Goal: Task Accomplishment & Management: Manage account settings

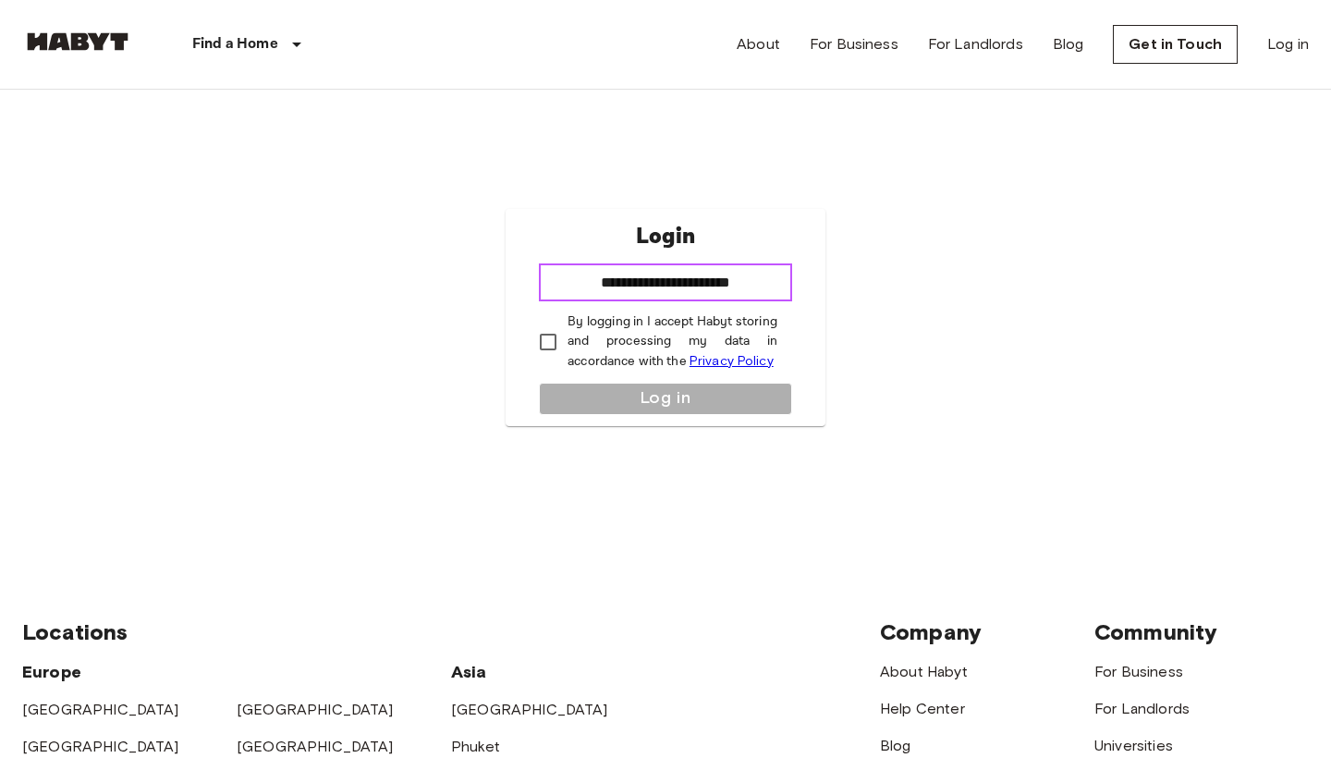
type input "**********"
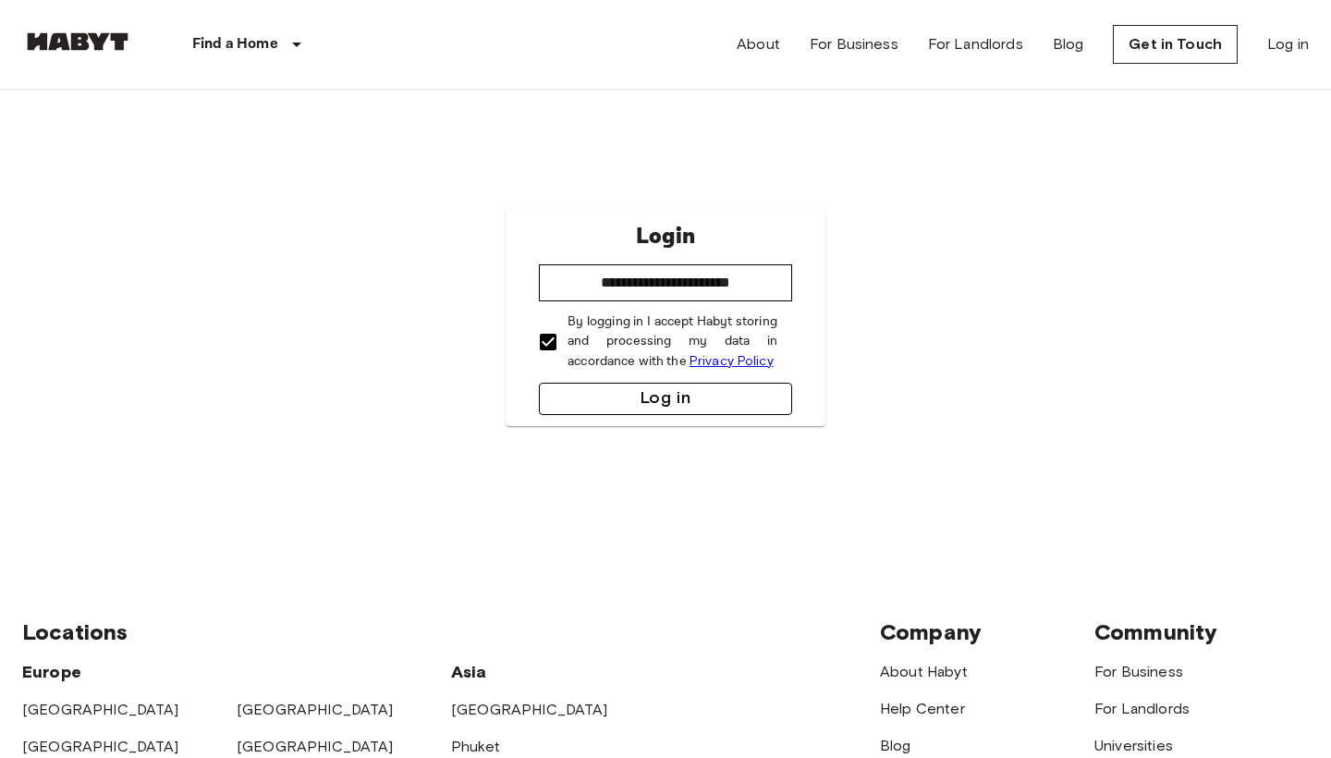
click at [569, 391] on button "Log in" at bounding box center [665, 399] width 253 height 32
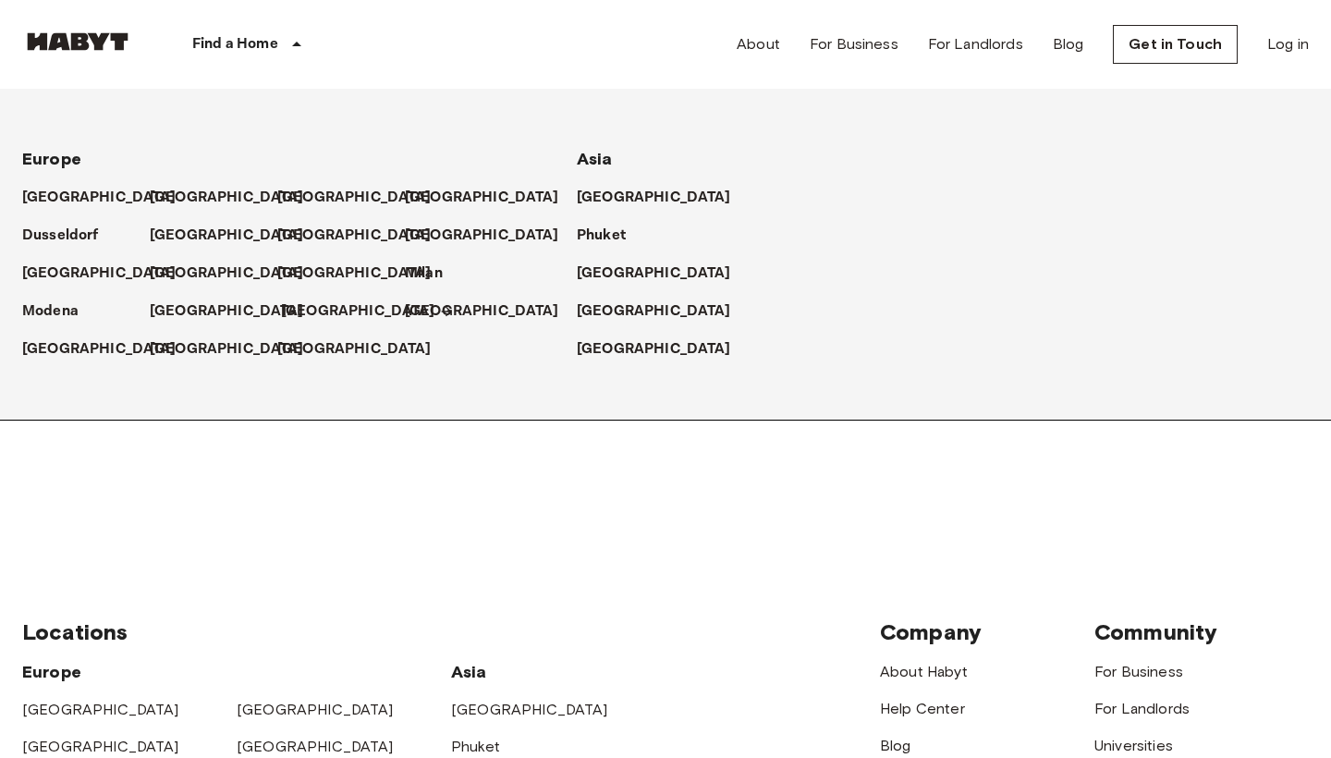
click at [290, 310] on p "[GEOGRAPHIC_DATA]" at bounding box center [358, 311] width 154 height 22
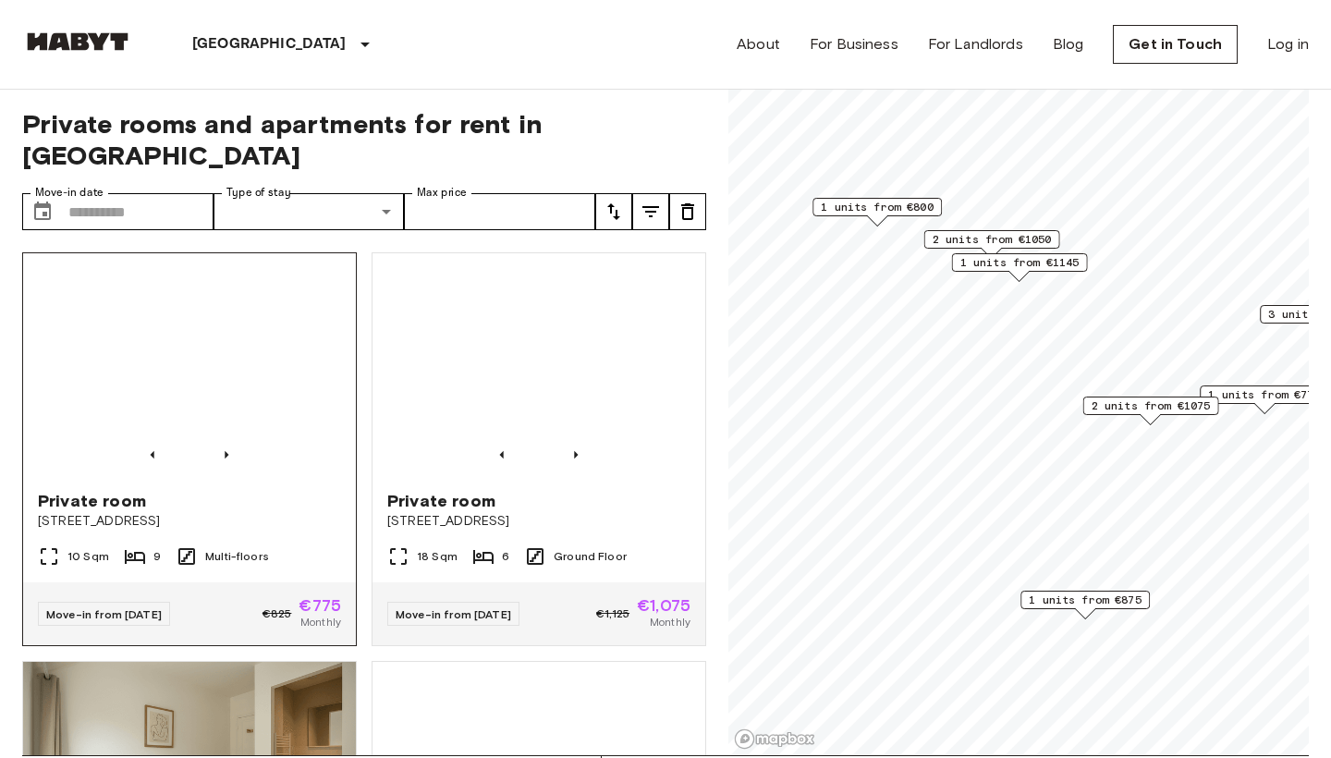
scroll to position [4, 0]
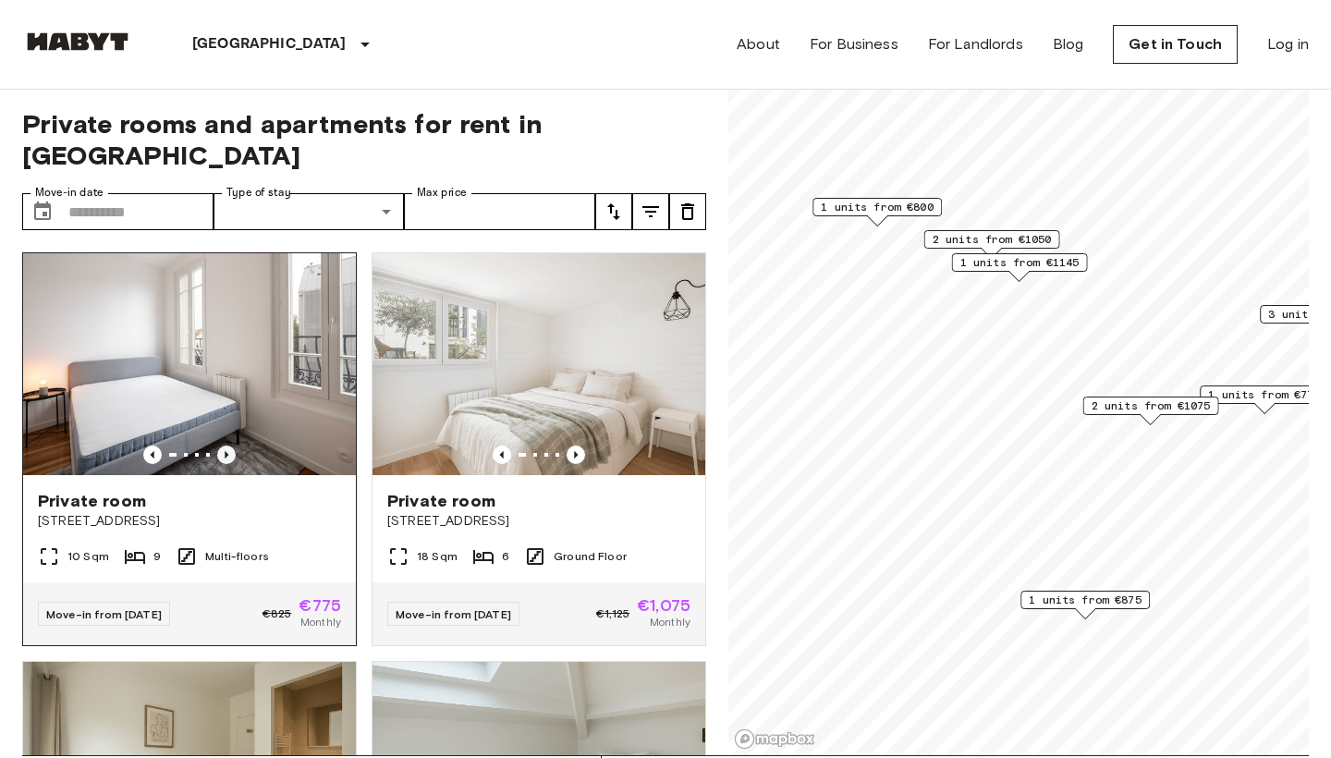
click at [226, 451] on icon "Previous image" at bounding box center [227, 454] width 4 height 7
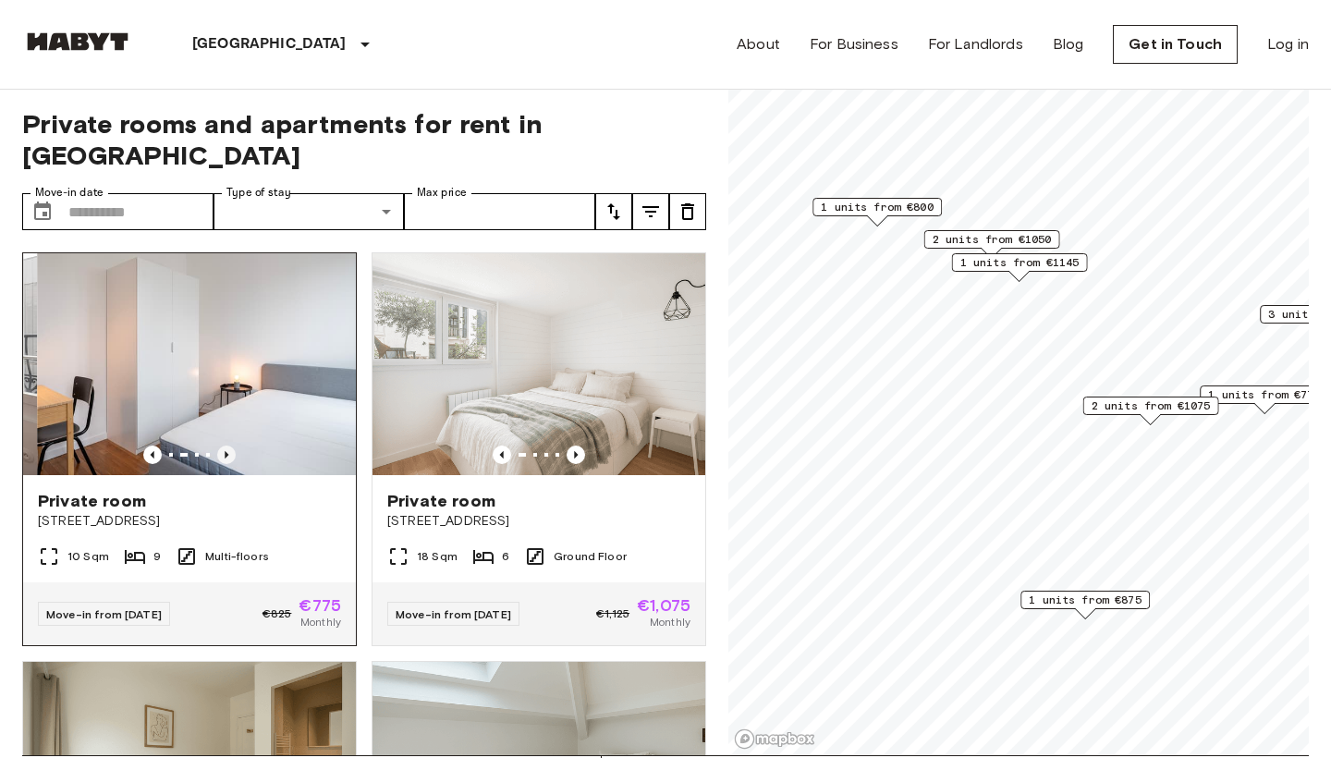
click at [226, 451] on icon "Previous image" at bounding box center [227, 454] width 4 height 7
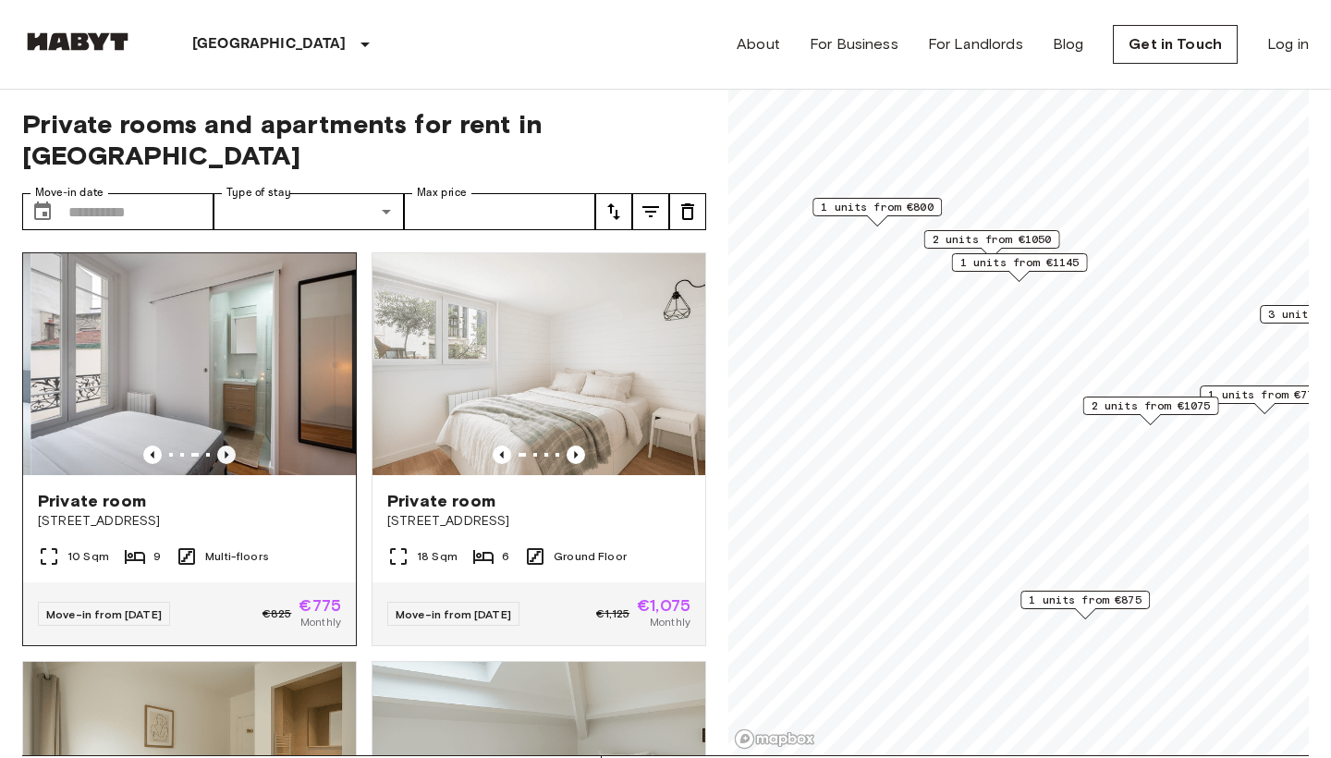
click at [226, 451] on icon "Previous image" at bounding box center [227, 454] width 4 height 7
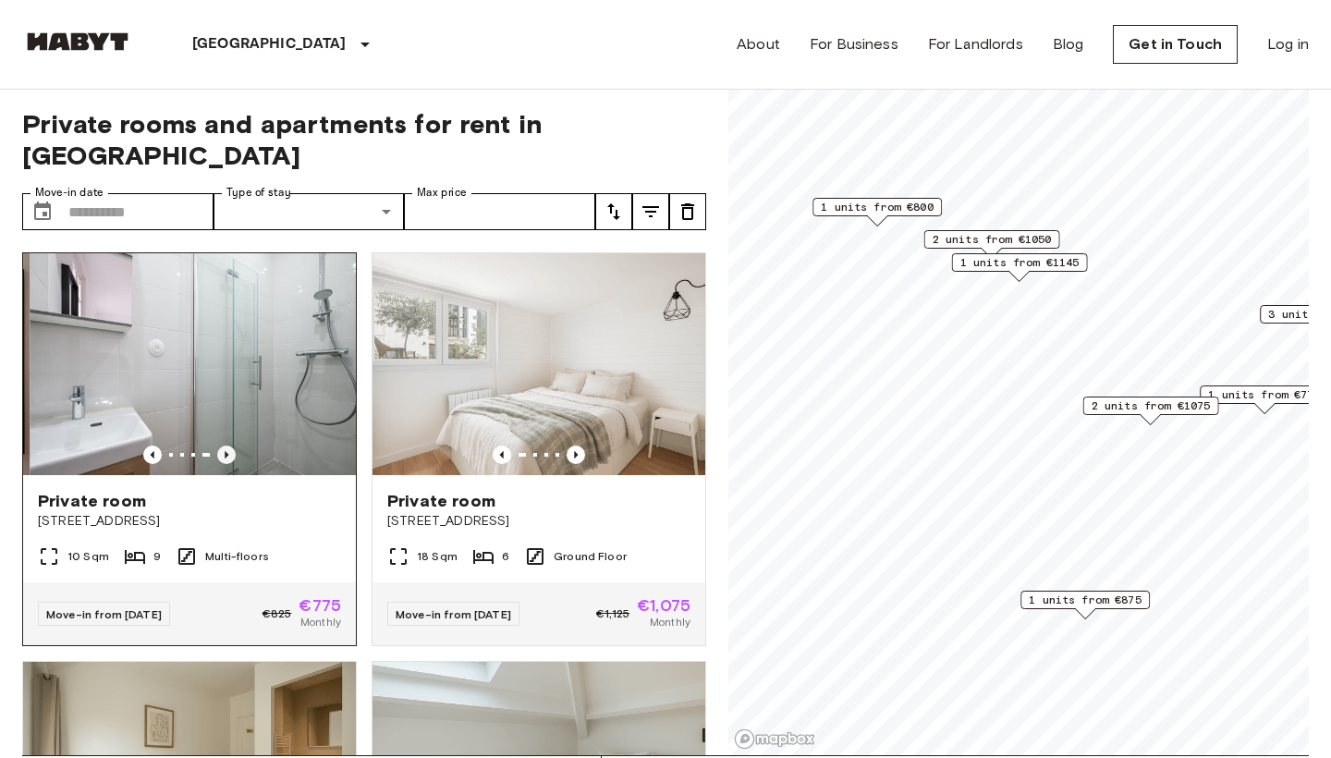
click at [226, 451] on icon "Previous image" at bounding box center [227, 454] width 4 height 7
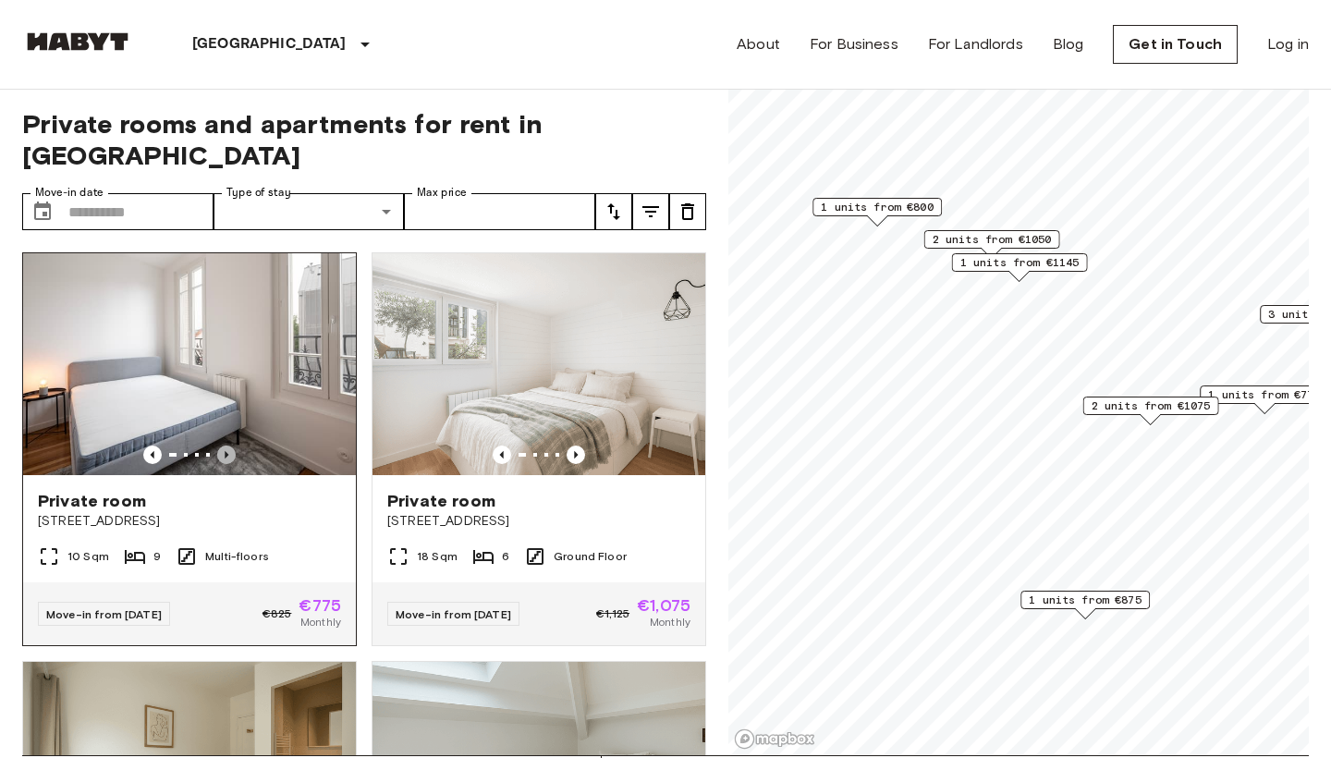
click at [226, 451] on icon "Previous image" at bounding box center [227, 454] width 4 height 7
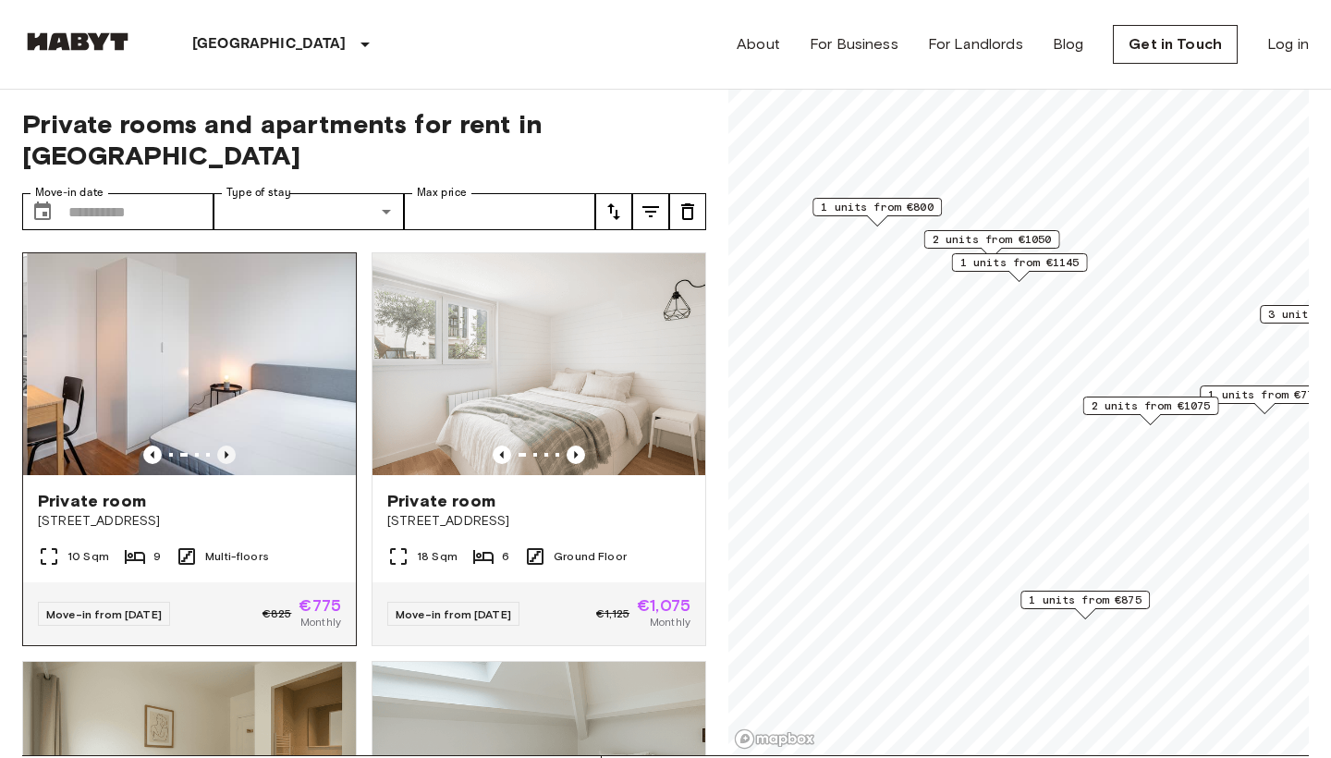
click at [226, 451] on icon "Previous image" at bounding box center [227, 454] width 4 height 7
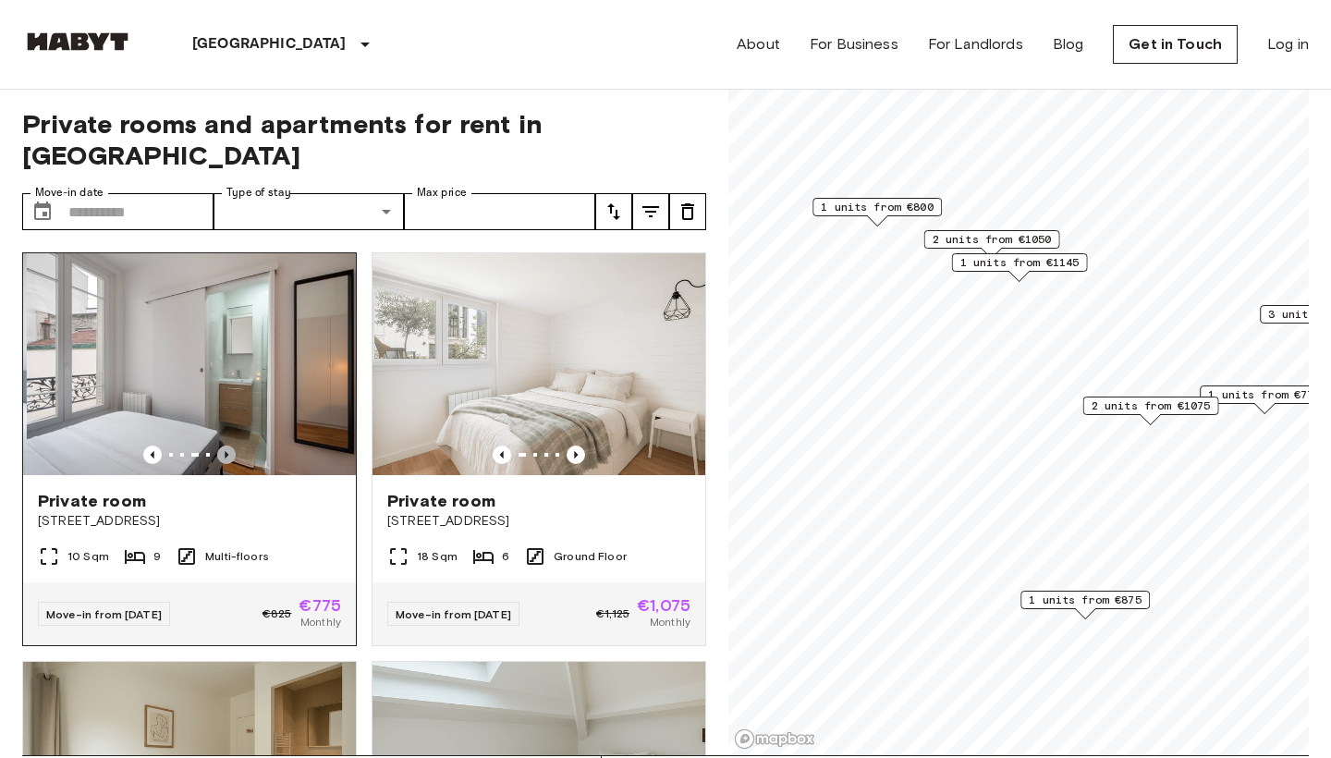
click at [226, 451] on icon "Previous image" at bounding box center [227, 454] width 4 height 7
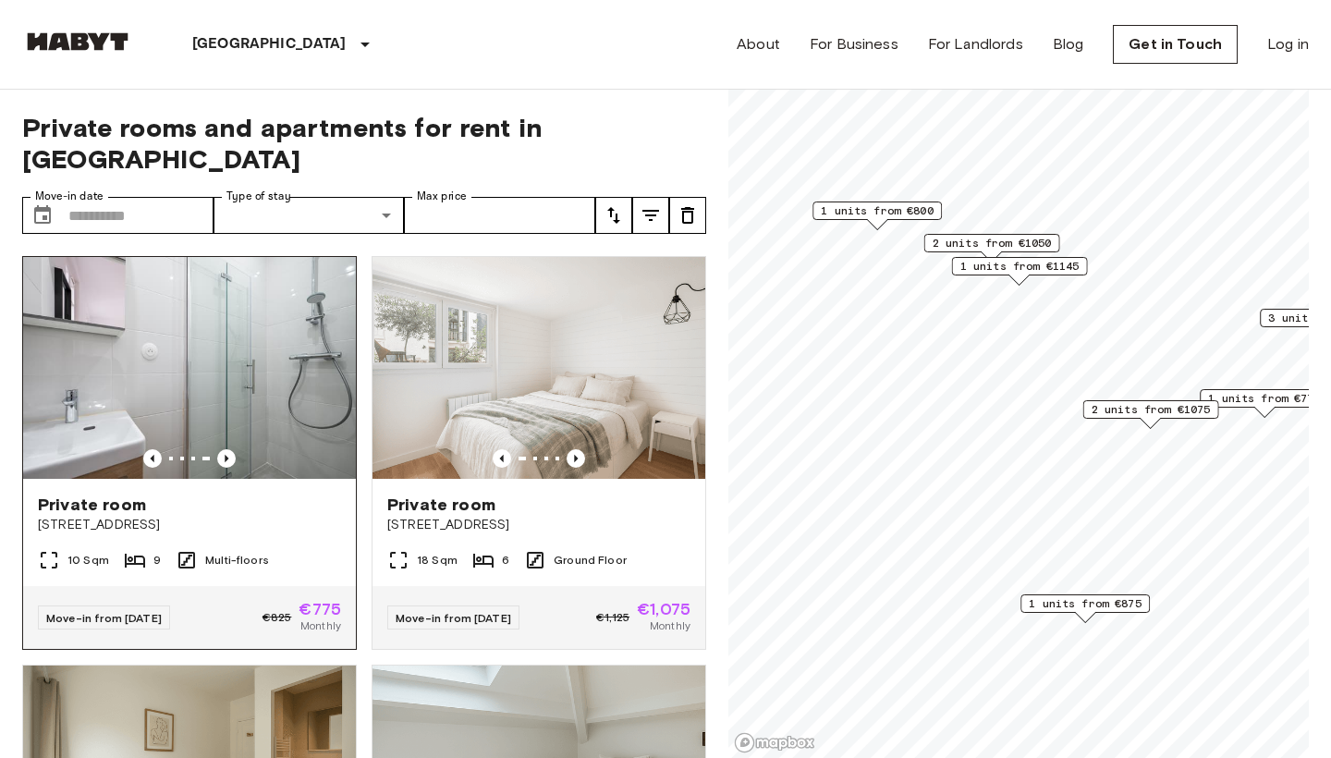
scroll to position [0, 0]
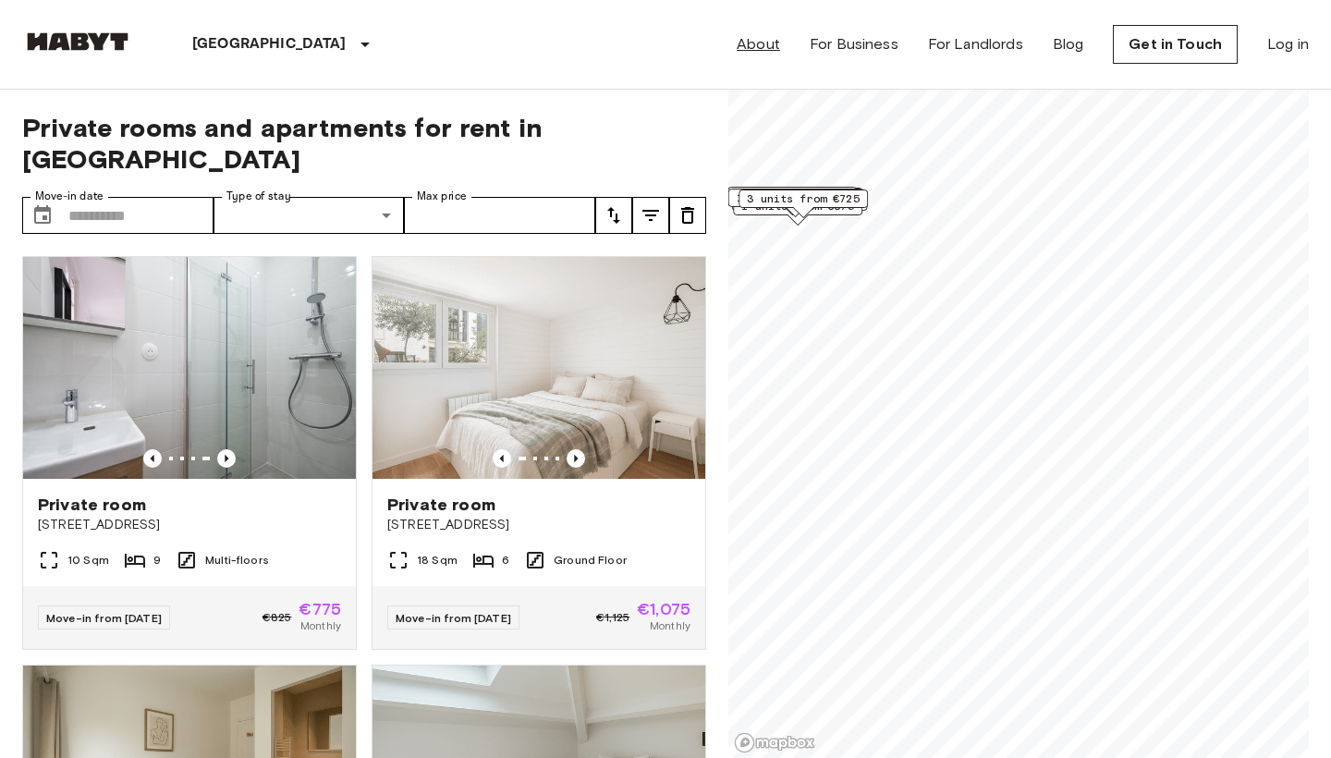
click at [765, 44] on link "About" at bounding box center [758, 44] width 43 height 22
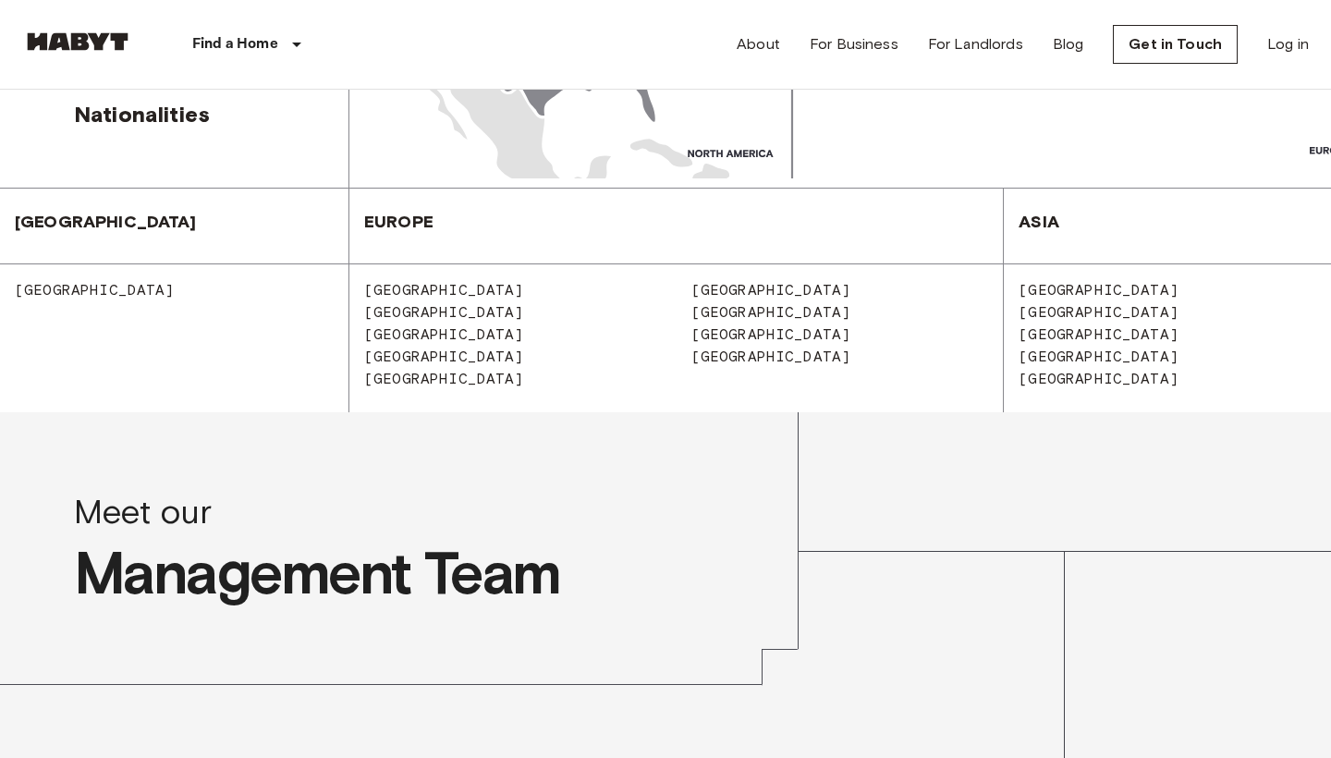
scroll to position [1802, 0]
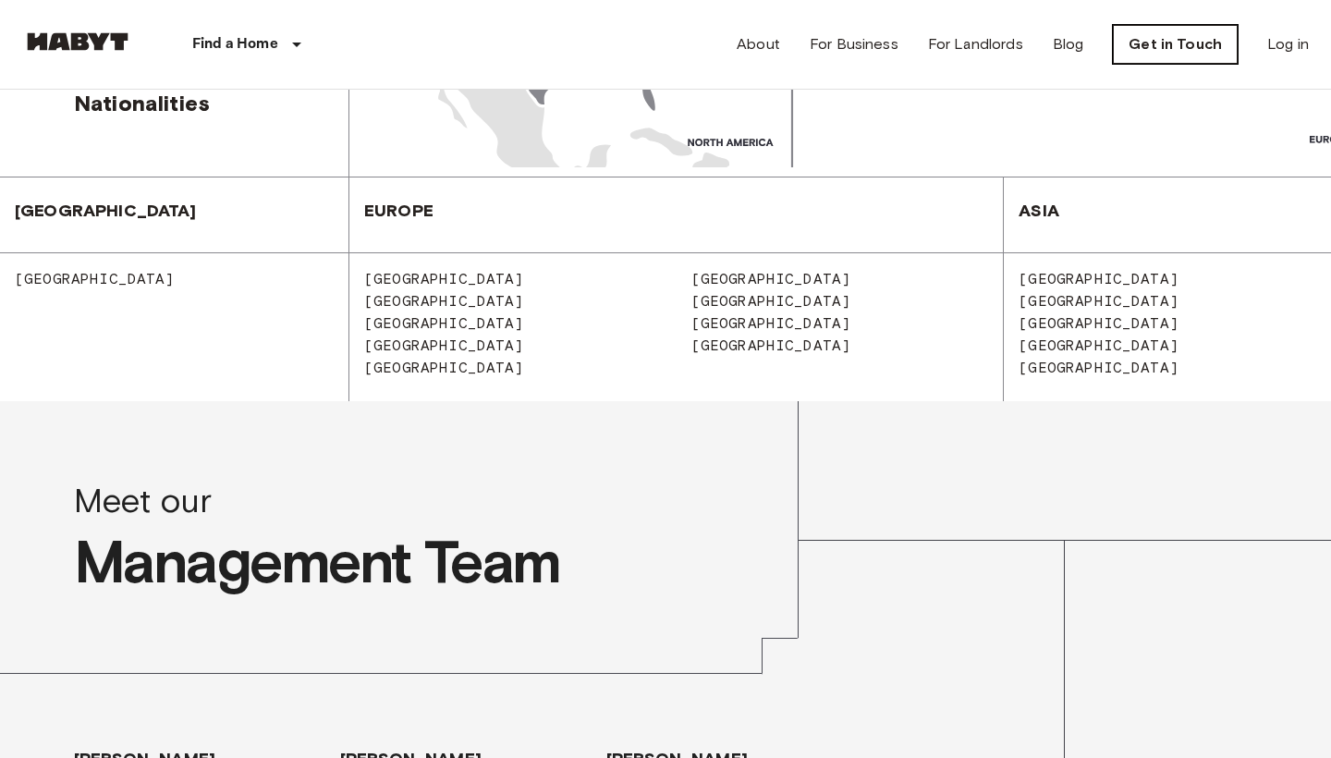
click at [1150, 42] on link "Get in Touch" at bounding box center [1175, 44] width 125 height 39
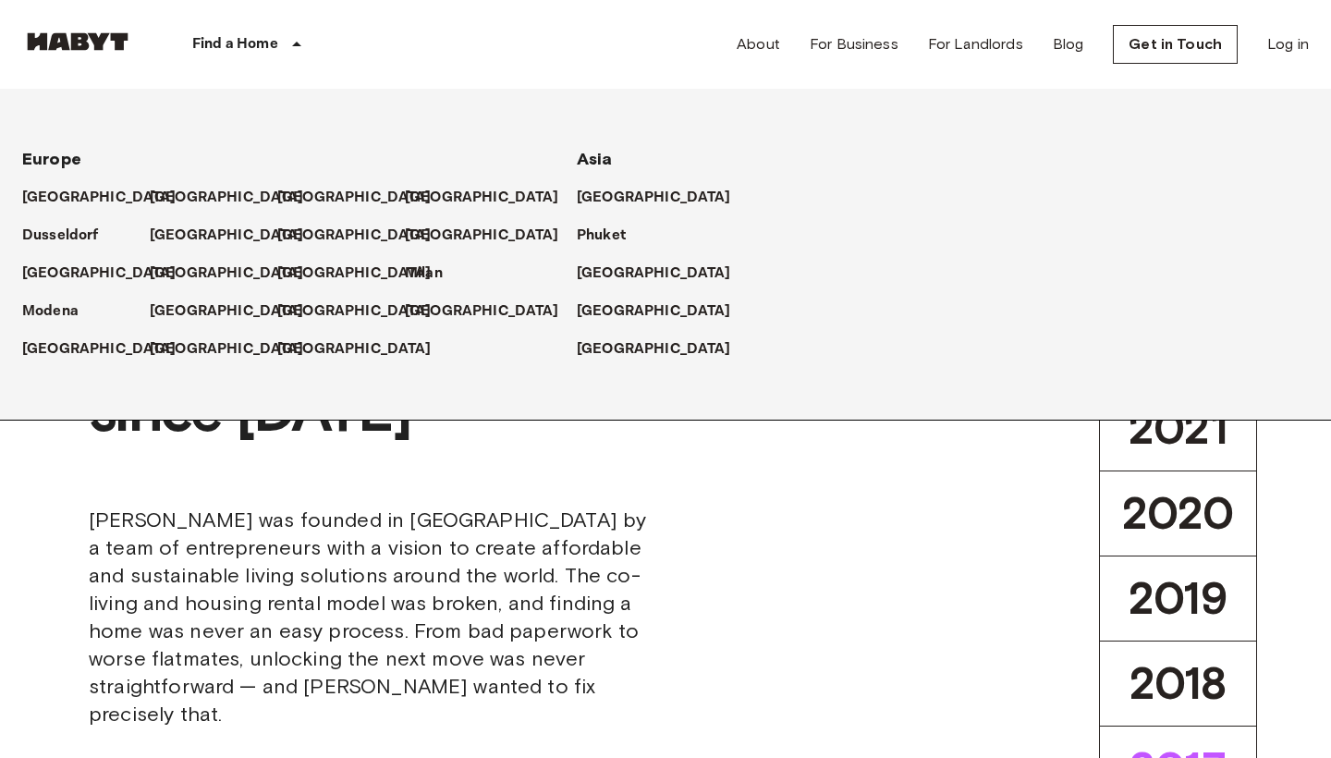
scroll to position [32, 0]
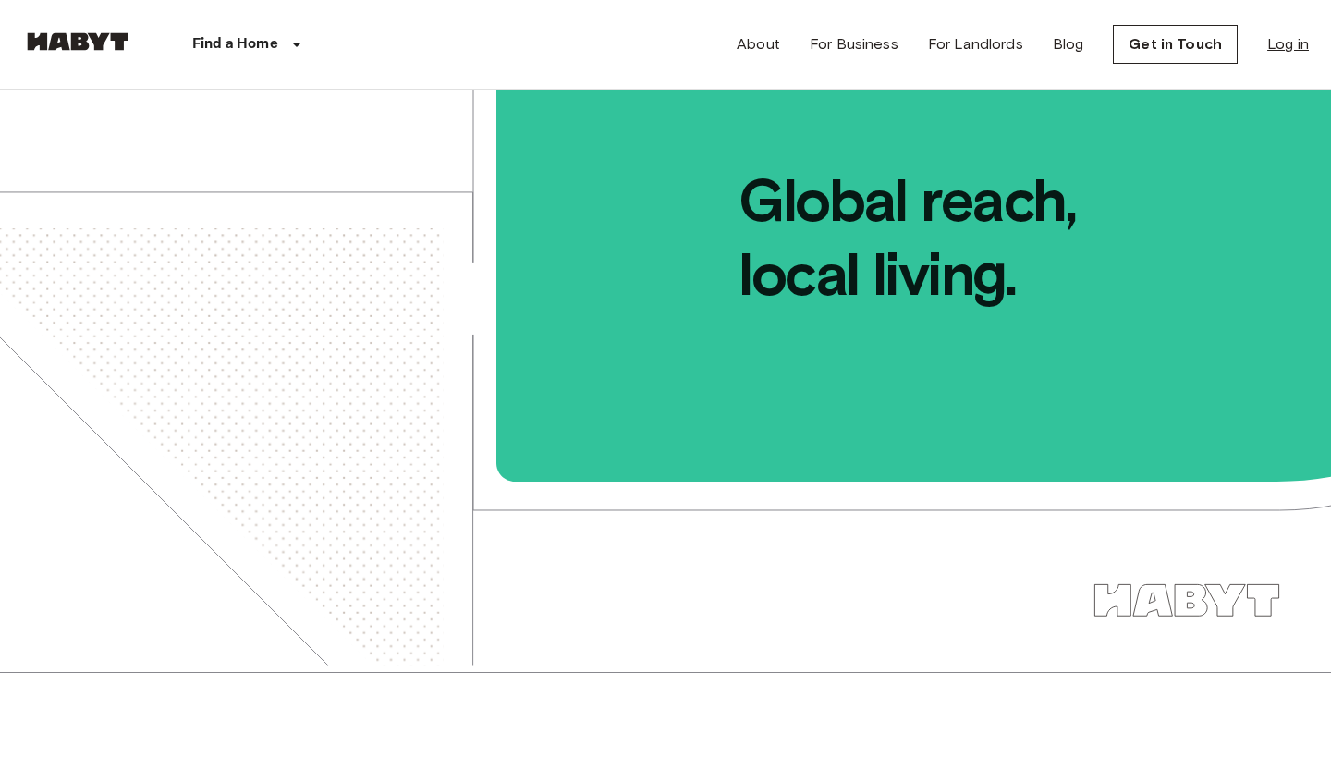
click at [1281, 43] on link "Log in" at bounding box center [1288, 44] width 42 height 22
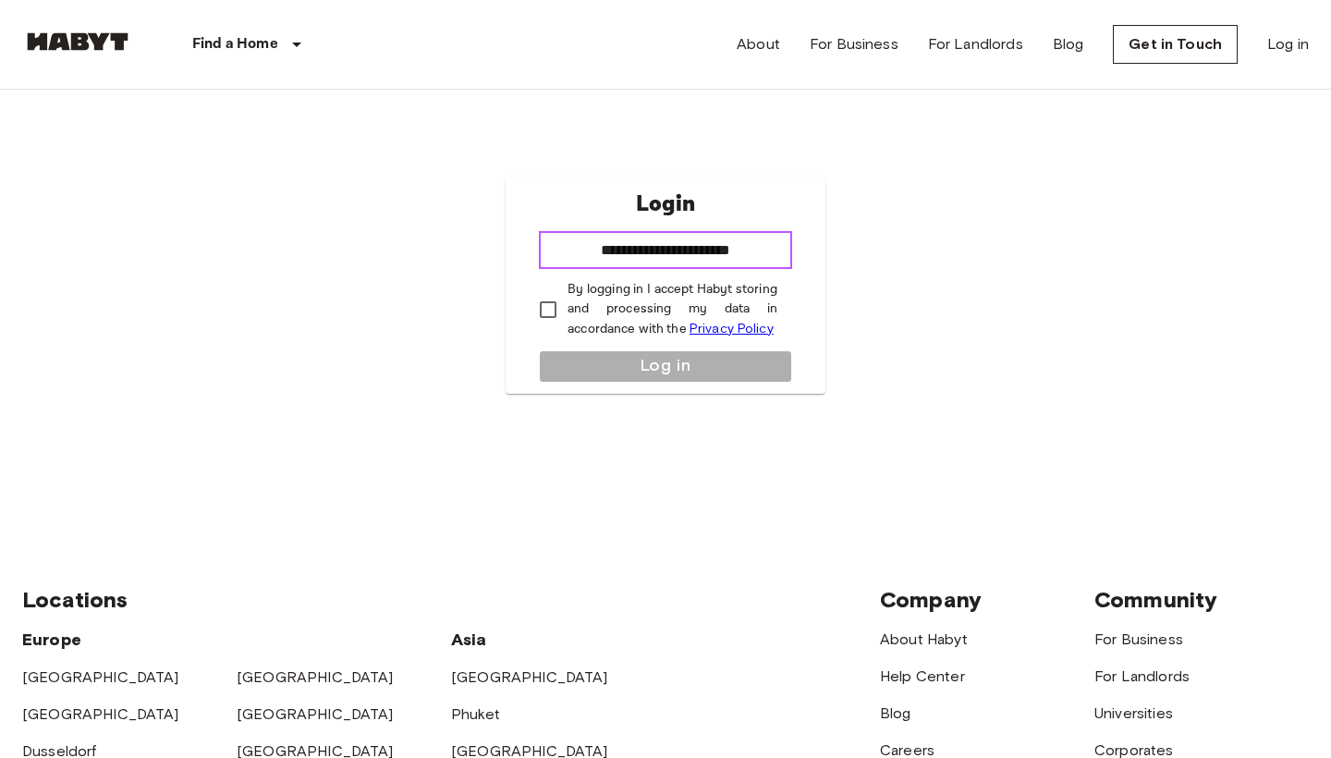
type input "**********"
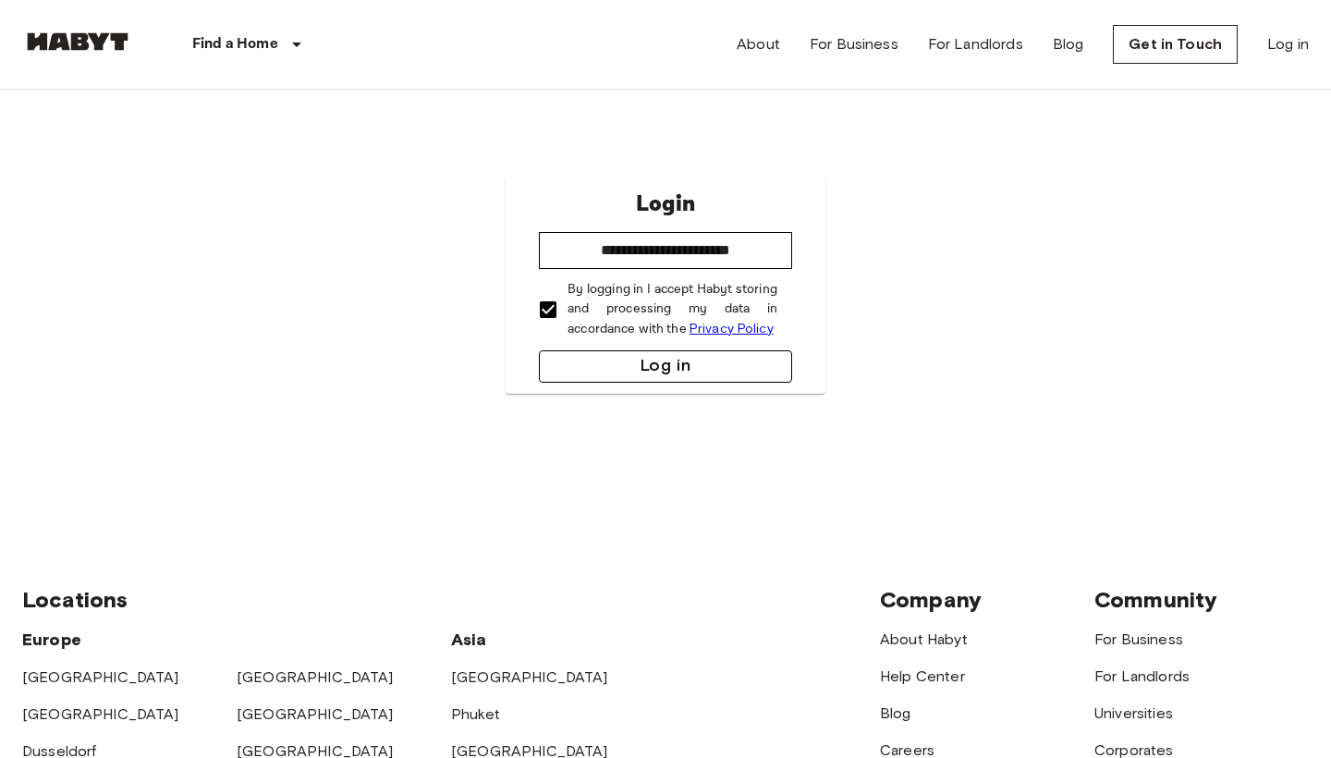
click at [565, 357] on button "Log in" at bounding box center [665, 366] width 253 height 32
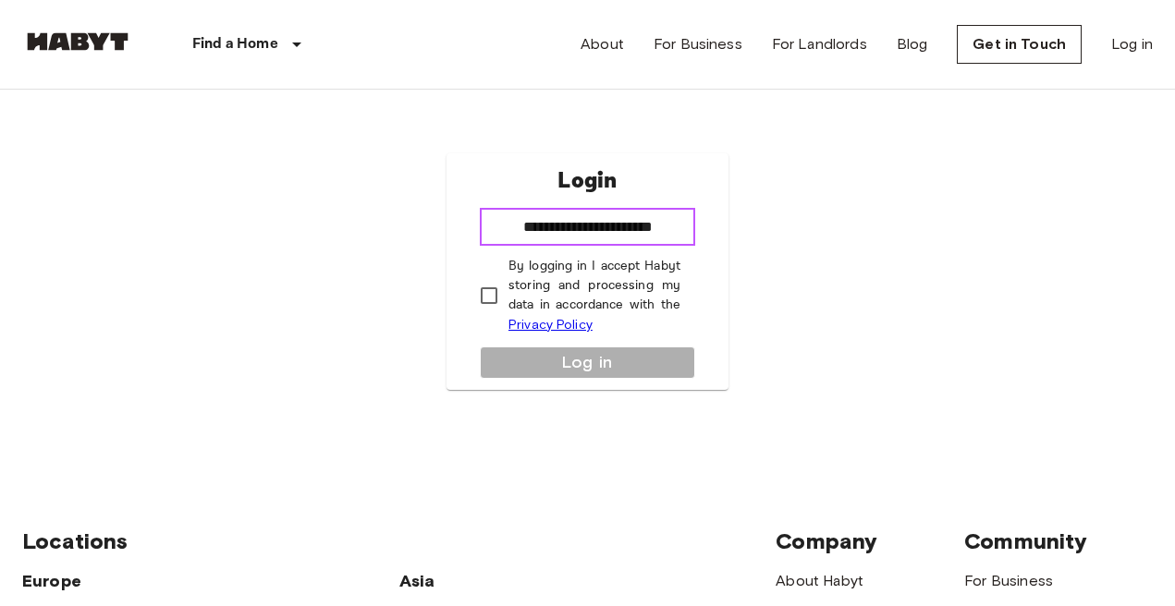
type input "**********"
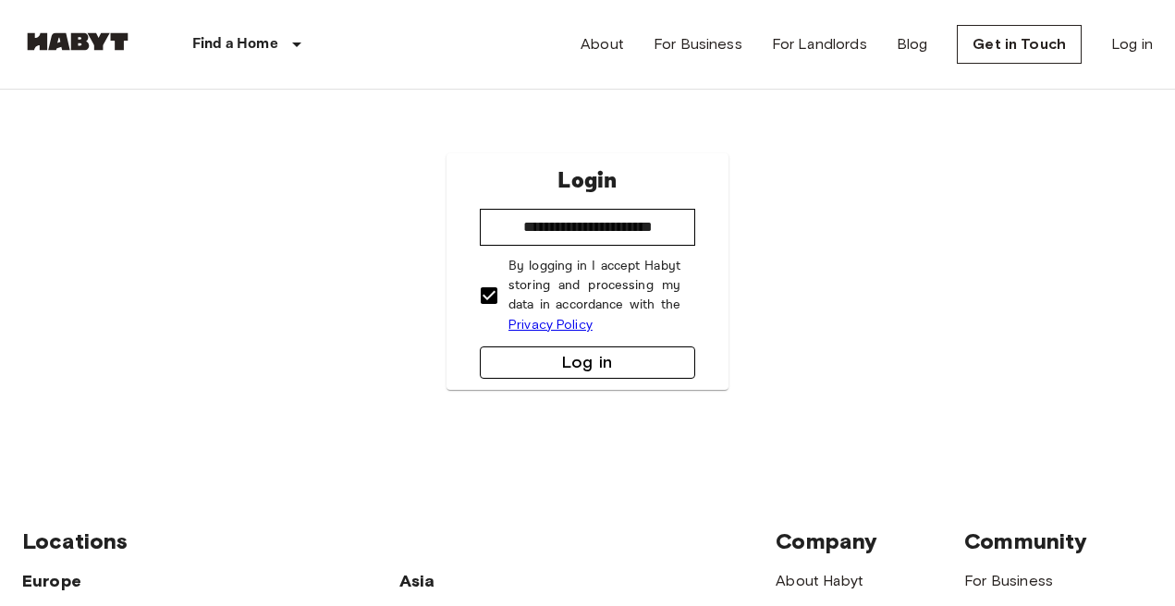
click at [509, 356] on button "Log in" at bounding box center [587, 363] width 215 height 32
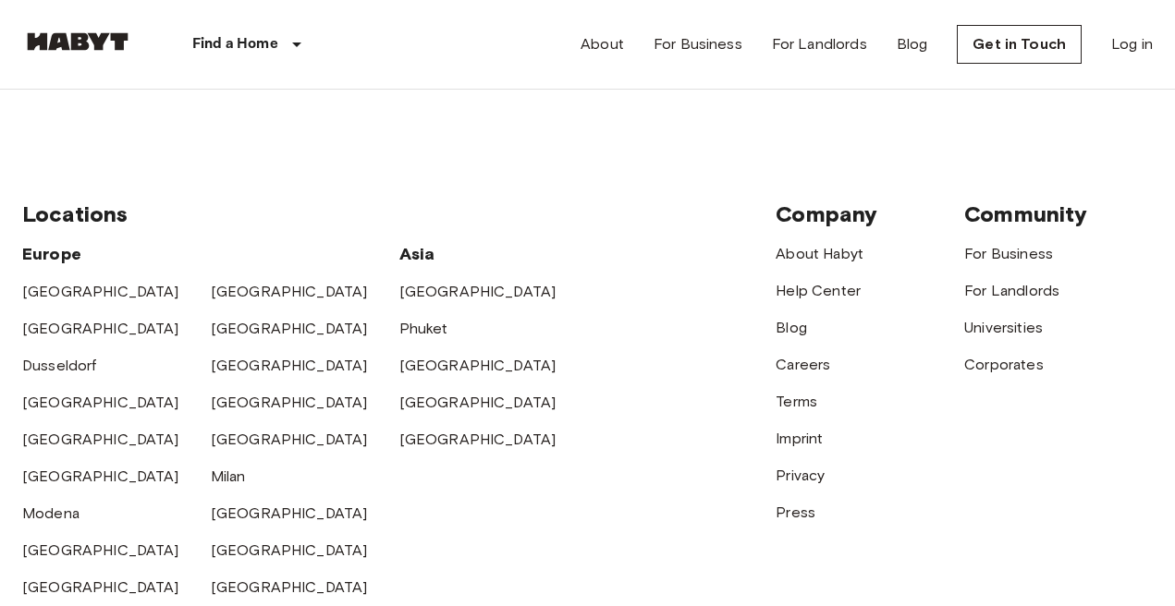
scroll to position [328, 0]
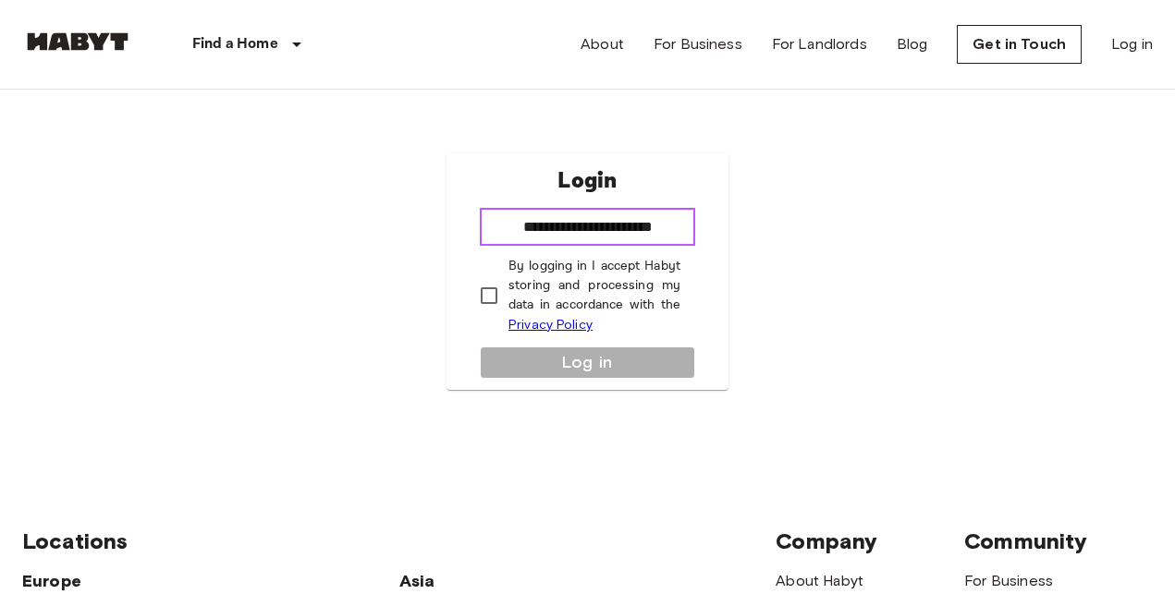
type input "**********"
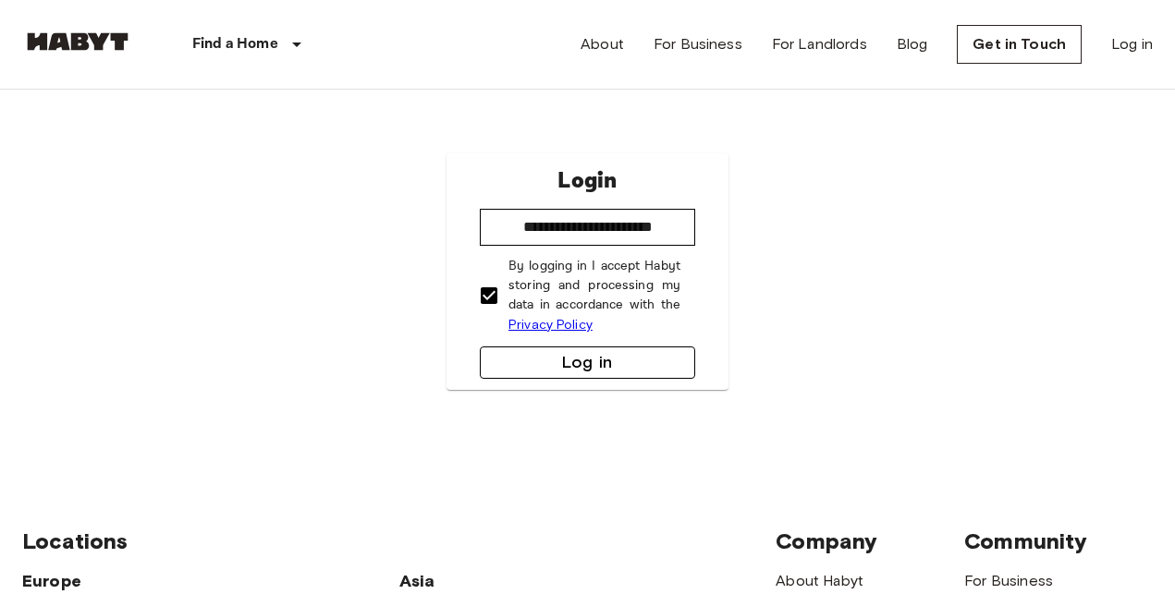
click at [539, 371] on button "Log in" at bounding box center [587, 363] width 215 height 32
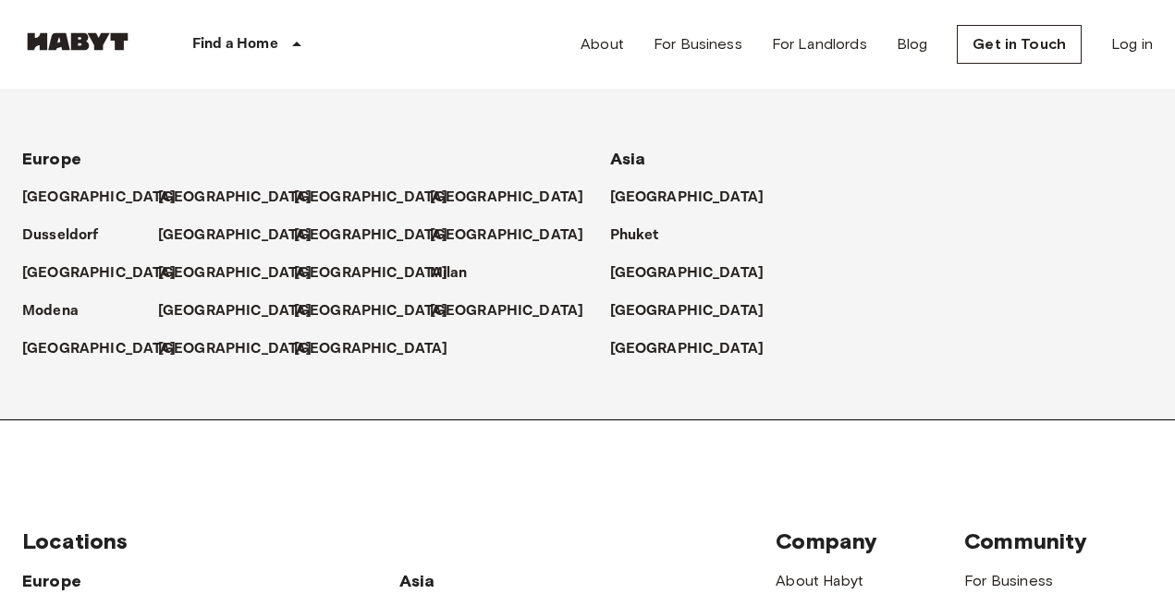
click at [229, 47] on p "Find a Home" at bounding box center [235, 44] width 86 height 22
click at [75, 32] on img at bounding box center [77, 41] width 111 height 18
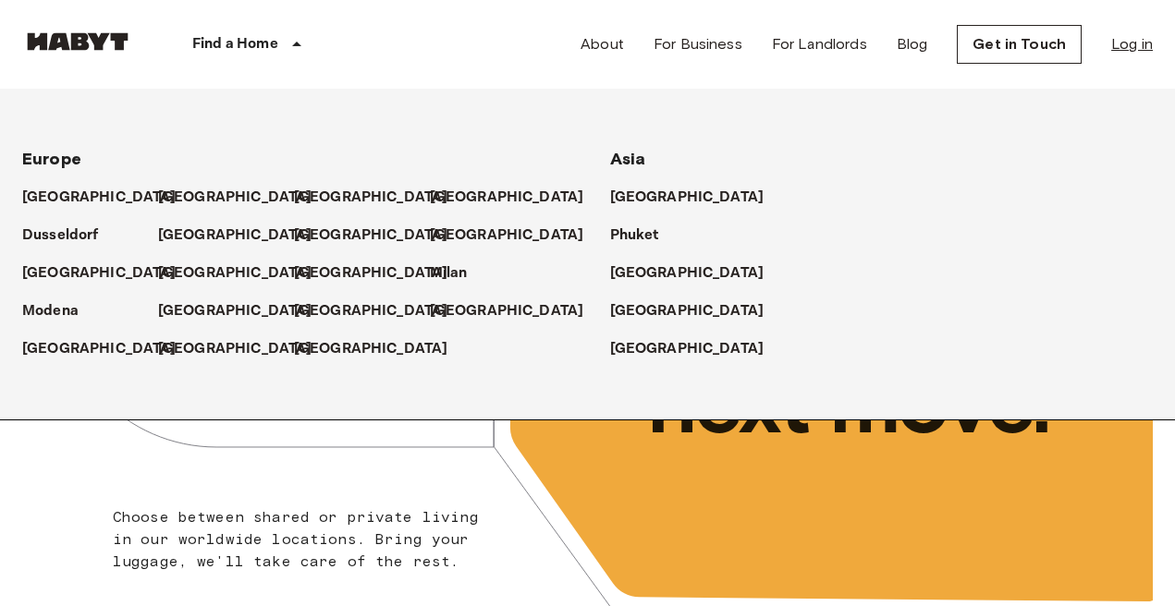
click at [1138, 42] on link "Log in" at bounding box center [1132, 44] width 42 height 22
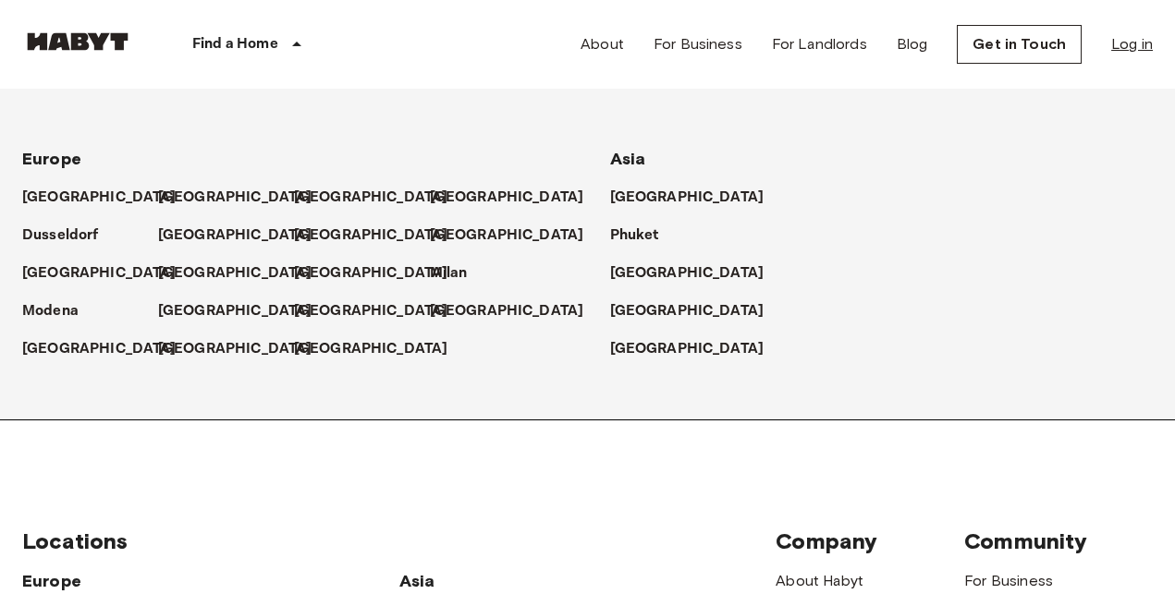
click at [1138, 42] on link "Log in" at bounding box center [1132, 44] width 42 height 22
